Goal: Check status

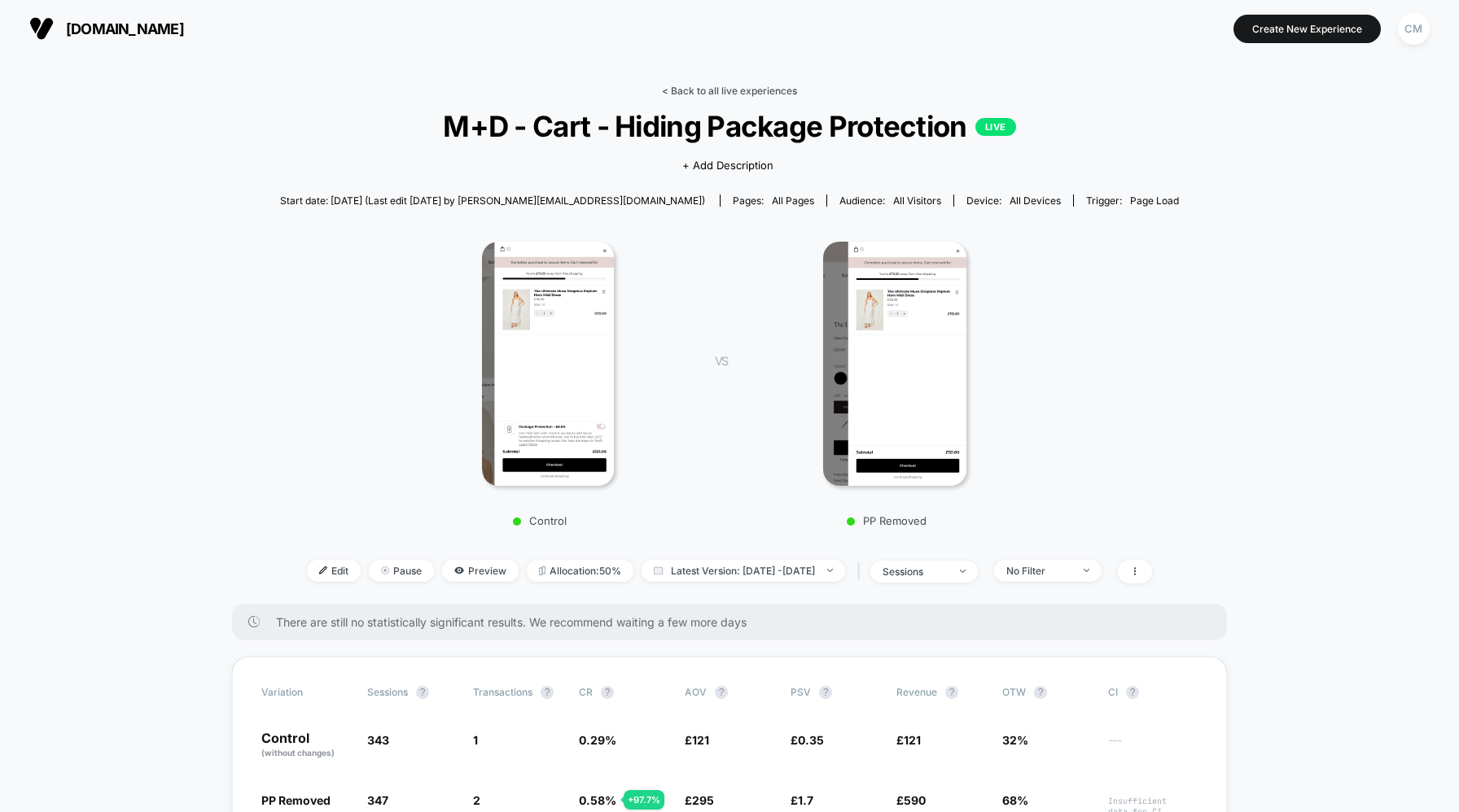
click at [739, 90] on link "< Back to all live experiences" at bounding box center [729, 90] width 135 height 12
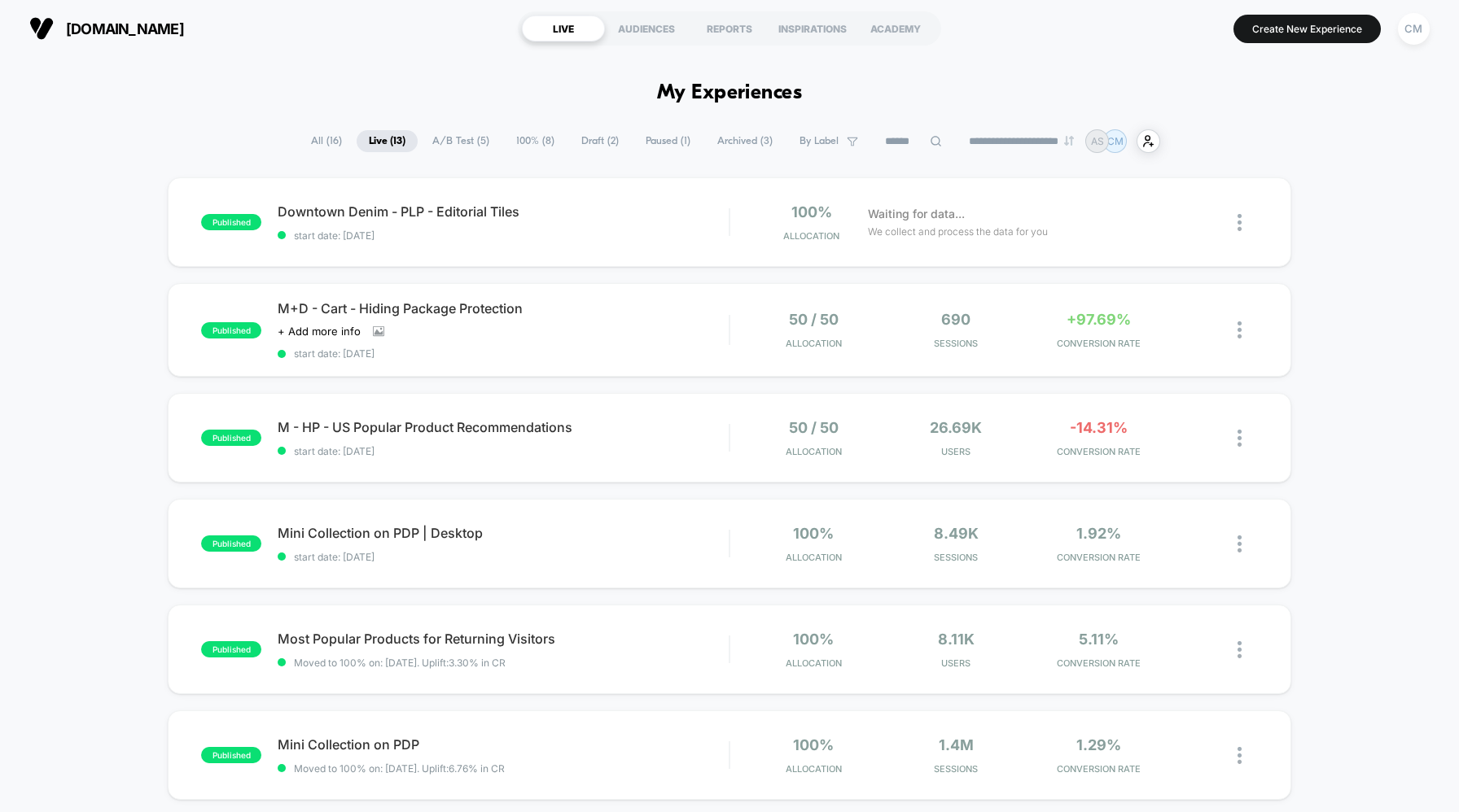
click at [477, 146] on span "A/B Test ( 5 )" at bounding box center [460, 142] width 81 height 22
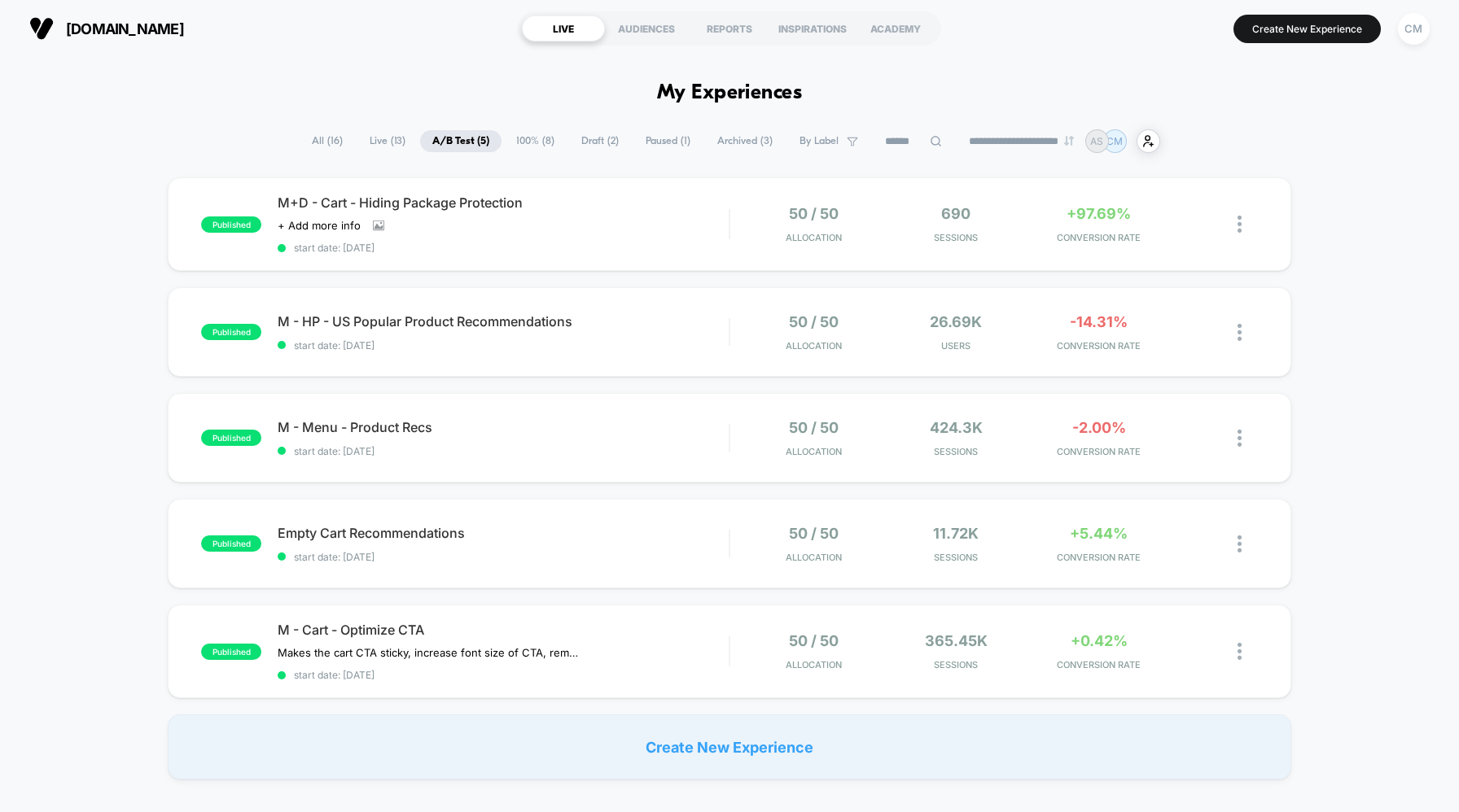
click at [527, 140] on span "100% ( 8 )" at bounding box center [535, 142] width 63 height 22
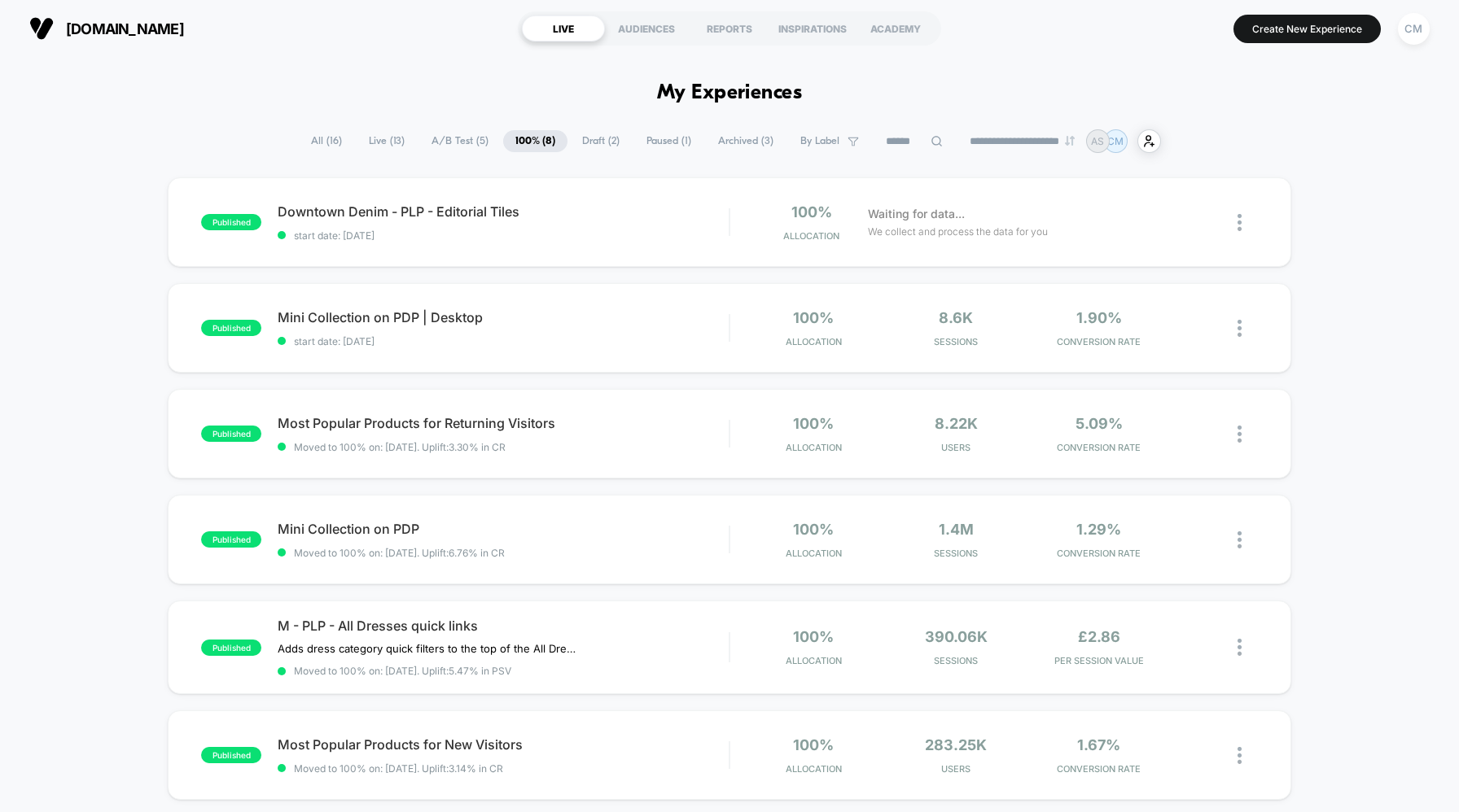
click at [299, 133] on span "All ( 16 )" at bounding box center [326, 142] width 56 height 22
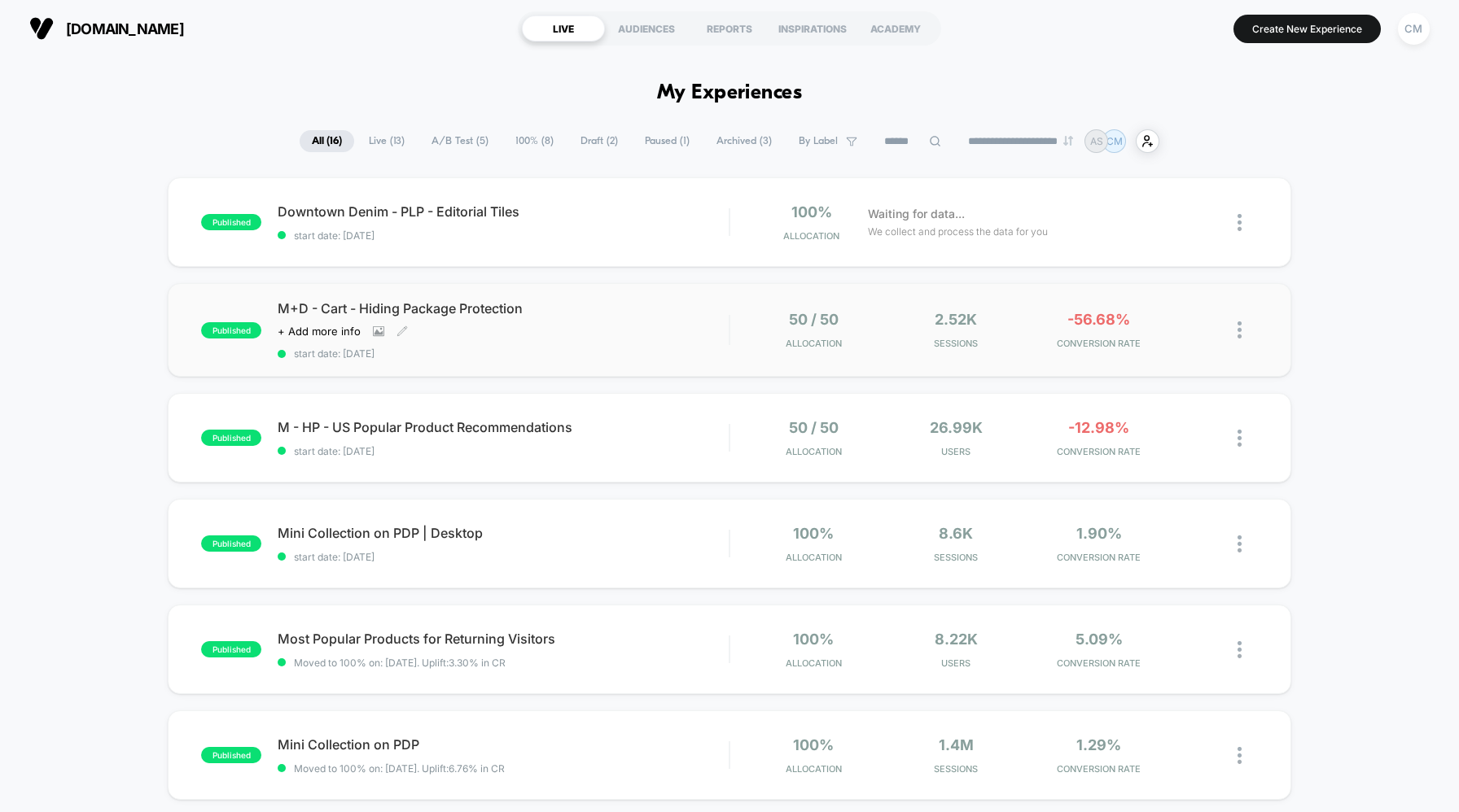
click at [685, 333] on div "M+D - Cart - Hiding Package Protection Click to view images Click to edit exper…" at bounding box center [503, 330] width 451 height 59
